Goal: Information Seeking & Learning: Check status

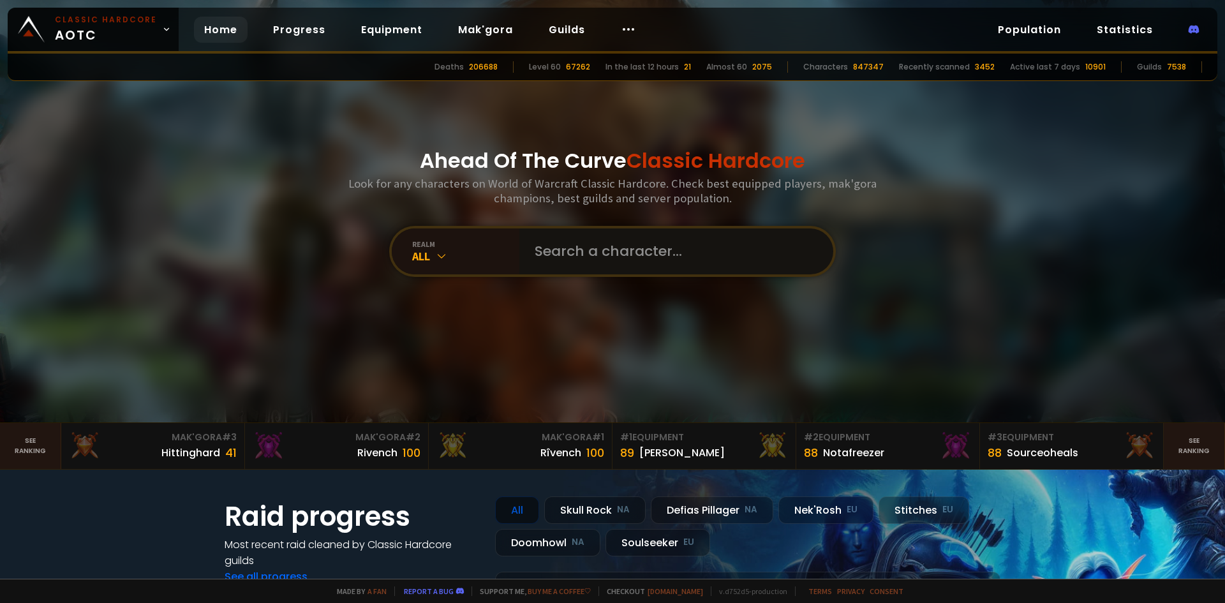
click at [578, 249] on input "text" at bounding box center [672, 251] width 291 height 46
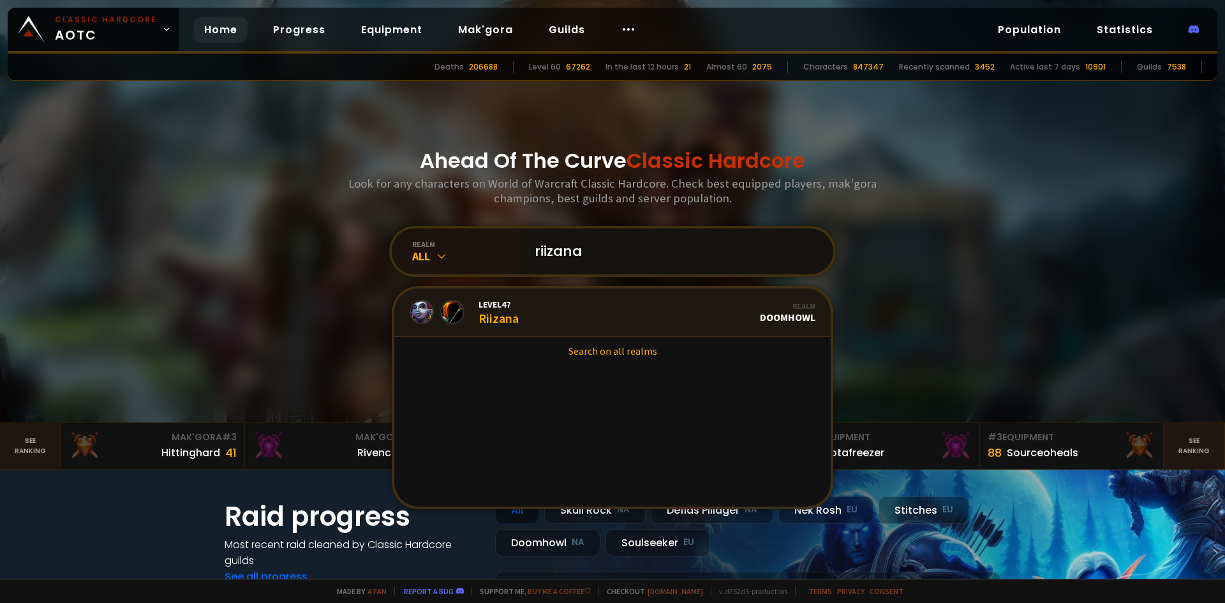
type input "riizana"
click at [638, 304] on link "Level 47 Riizana Realm Doomhowl" at bounding box center [612, 312] width 436 height 48
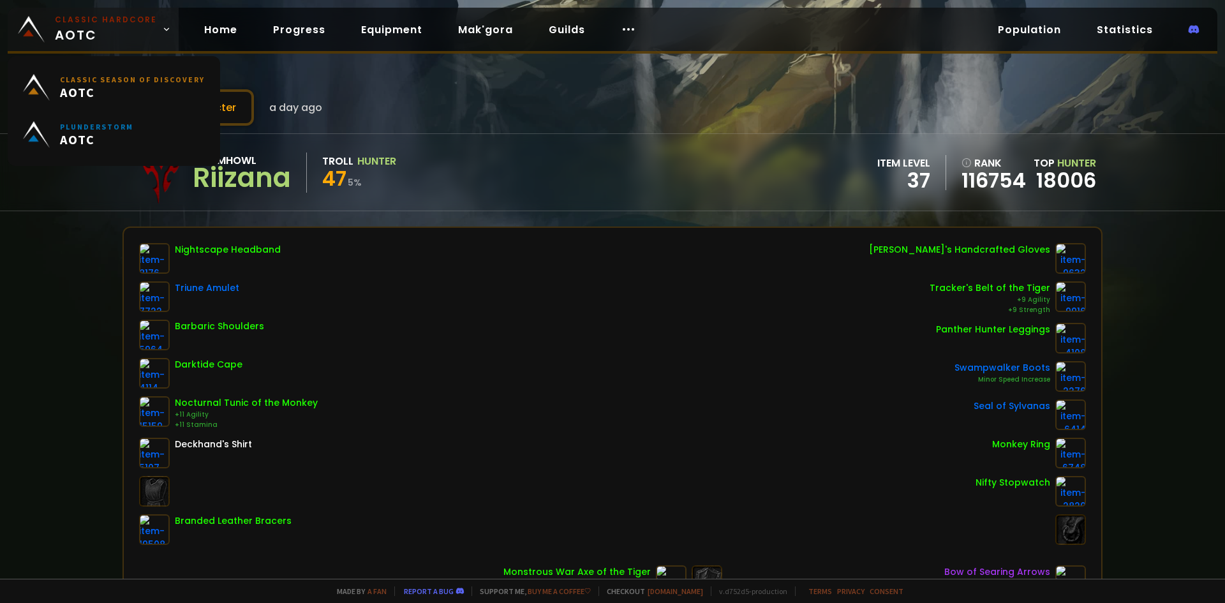
click at [98, 24] on small "Classic Hardcore" at bounding box center [106, 19] width 102 height 11
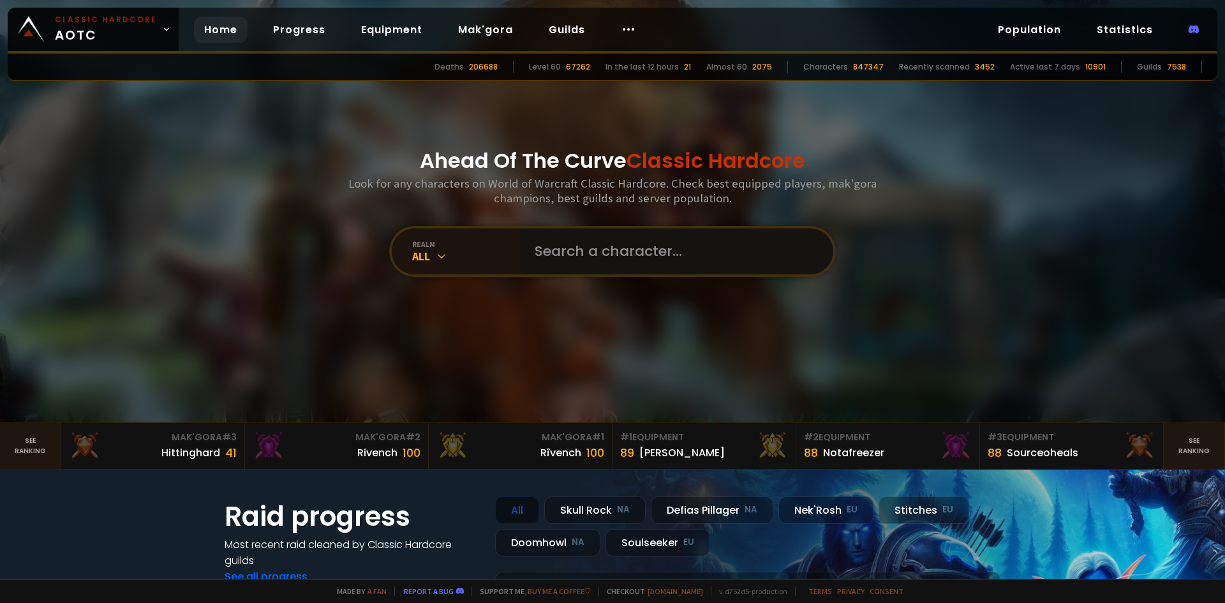
click at [656, 263] on input "text" at bounding box center [672, 251] width 291 height 46
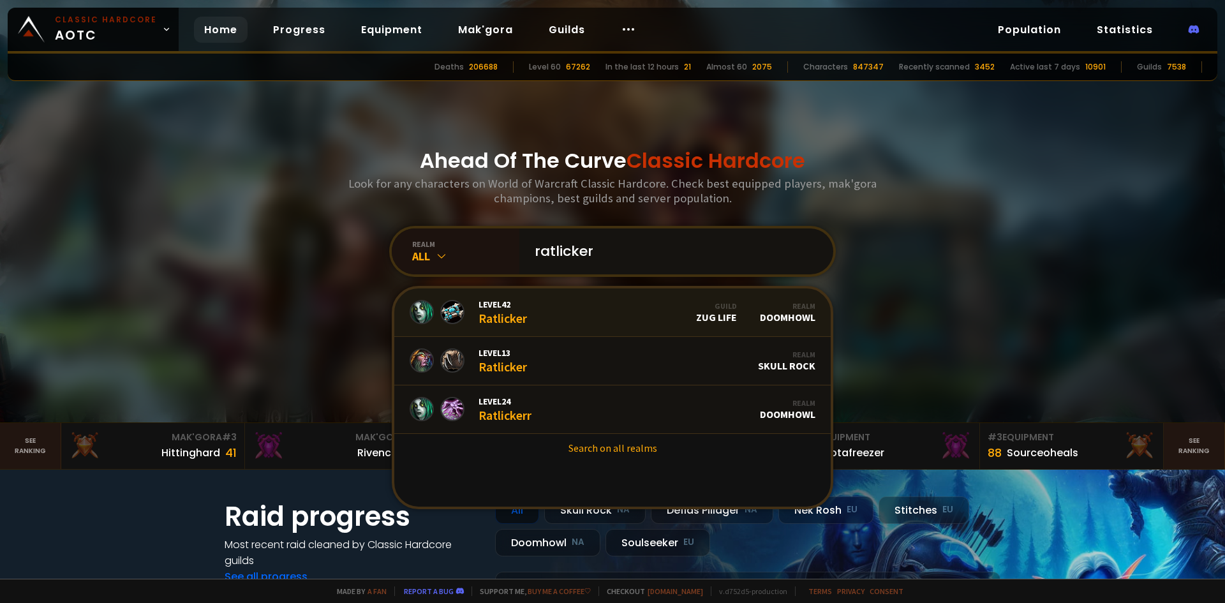
type input "ratlicker"
click at [594, 316] on link "Level 42 Ratlicker Guild Zug Life Realm Doomhowl" at bounding box center [612, 312] width 436 height 48
